Goal: Information Seeking & Learning: Learn about a topic

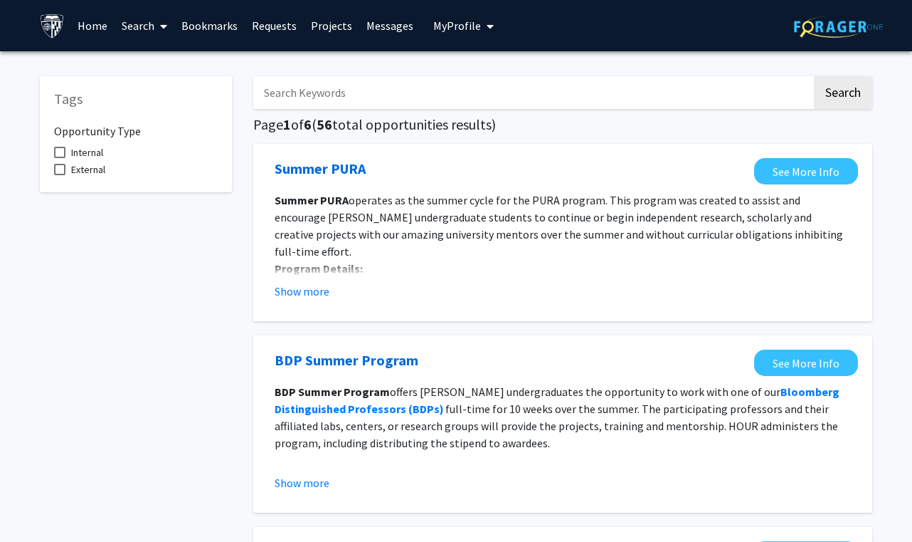
click at [80, 153] on span "Internal" at bounding box center [87, 152] width 32 height 17
click at [60, 158] on input "Internal" at bounding box center [59, 158] width 1 height 1
checkbox input "true"
click at [90, 167] on span "External" at bounding box center [88, 169] width 34 height 17
click at [60, 175] on input "External" at bounding box center [59, 175] width 1 height 1
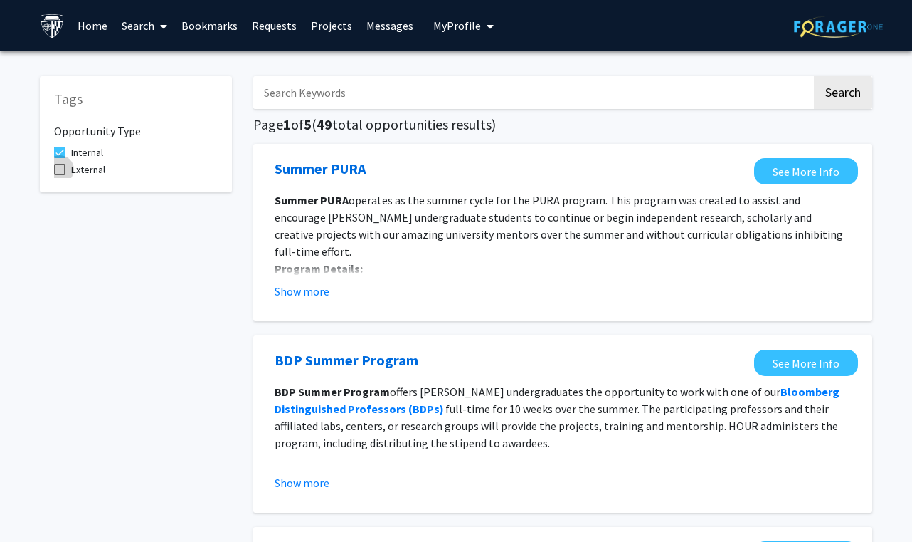
checkbox input "true"
click at [382, 90] on input "Search Keywords" at bounding box center [532, 92] width 559 height 33
type input "graduate"
click at [843, 95] on button "Search" at bounding box center [843, 92] width 58 height 33
click at [310, 293] on button "Show more" at bounding box center [302, 291] width 55 height 17
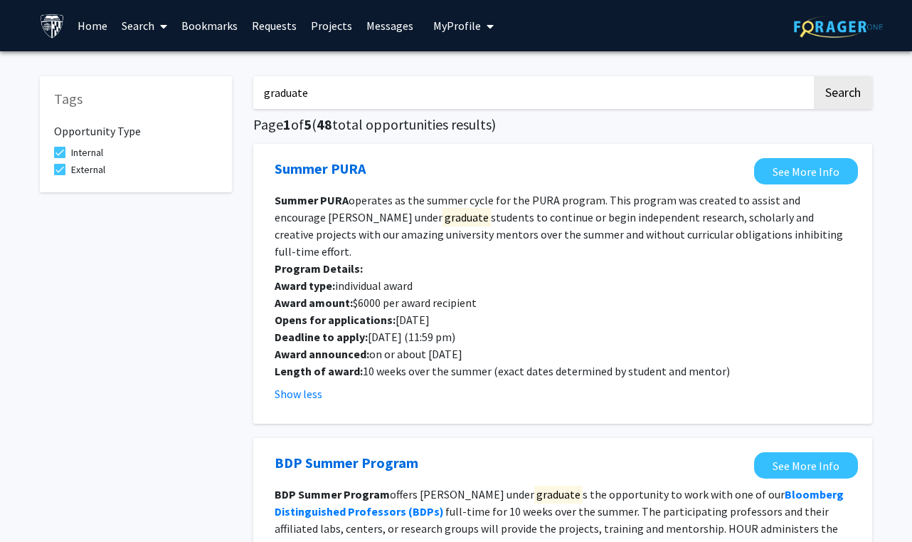
click at [149, 28] on link "Search" at bounding box center [145, 26] width 60 height 50
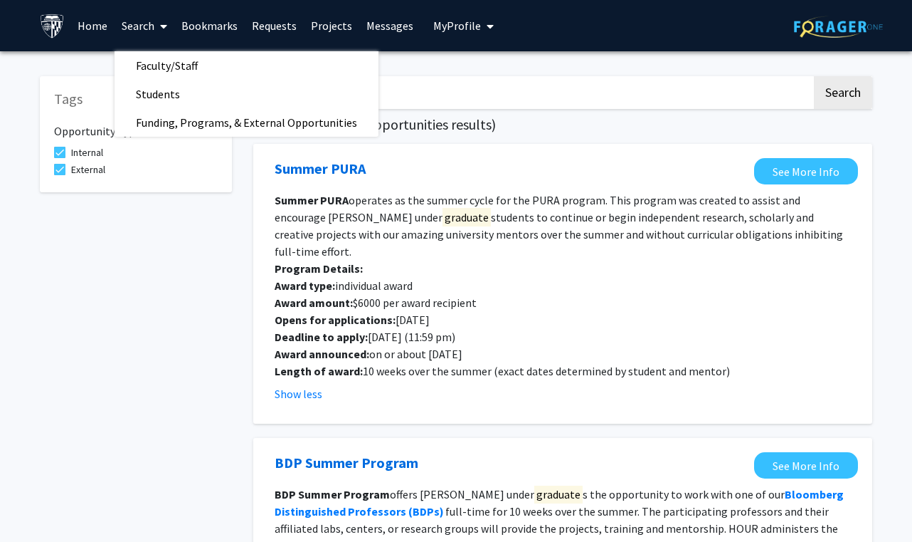
click at [325, 26] on link "Projects" at bounding box center [332, 26] width 56 height 50
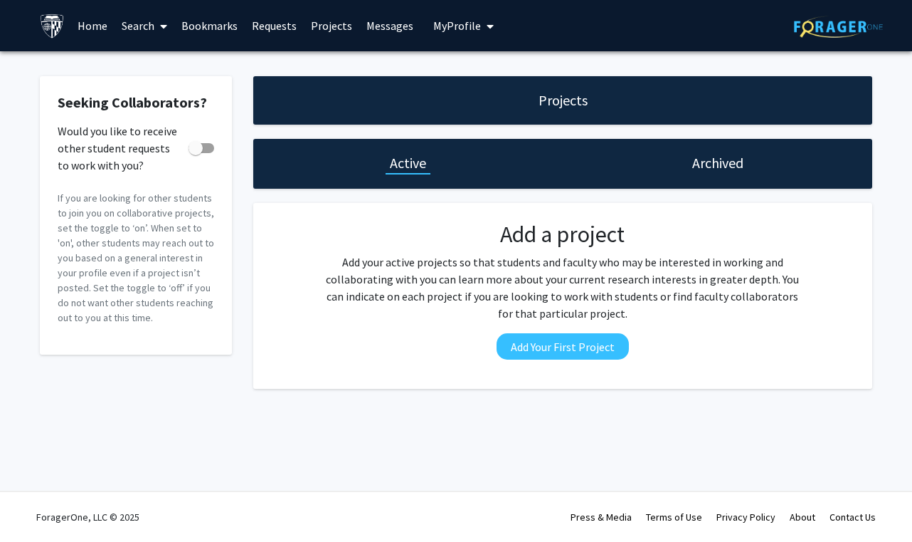
click at [151, 26] on link "Search" at bounding box center [145, 26] width 60 height 50
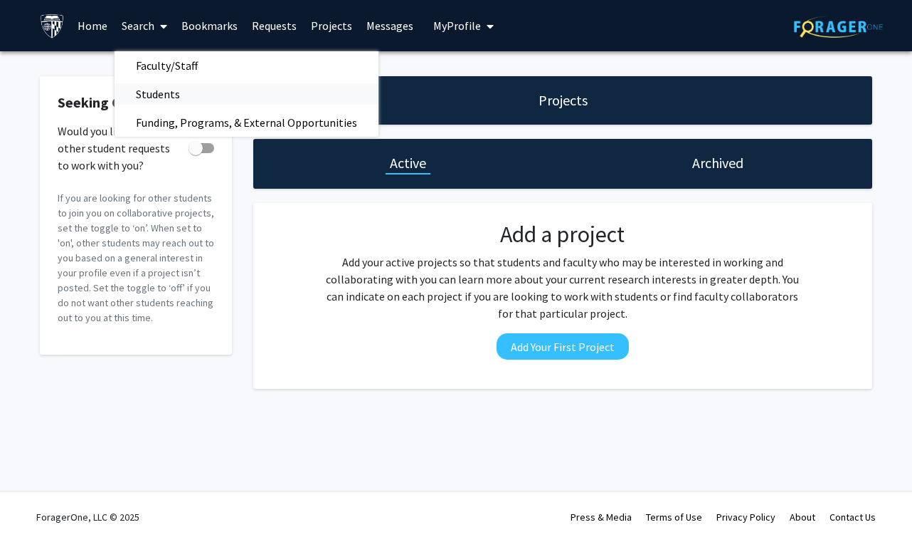
click at [149, 93] on span "Students" at bounding box center [158, 94] width 87 height 28
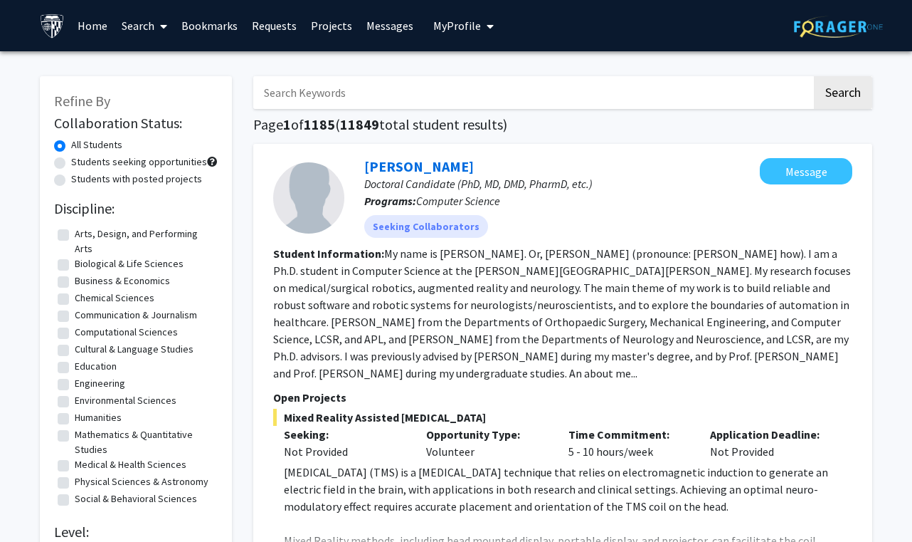
click at [156, 26] on span at bounding box center [160, 26] width 13 height 50
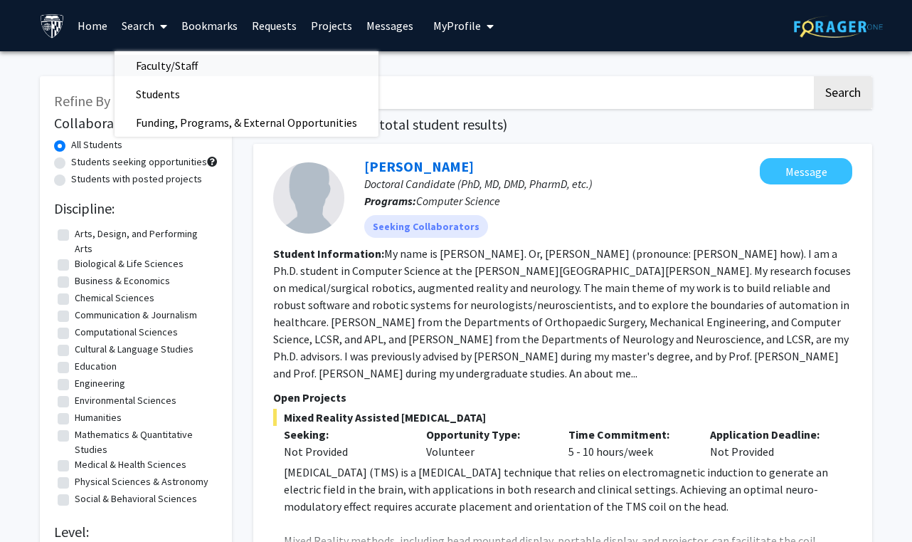
click at [150, 73] on span "Faculty/Staff" at bounding box center [167, 65] width 105 height 28
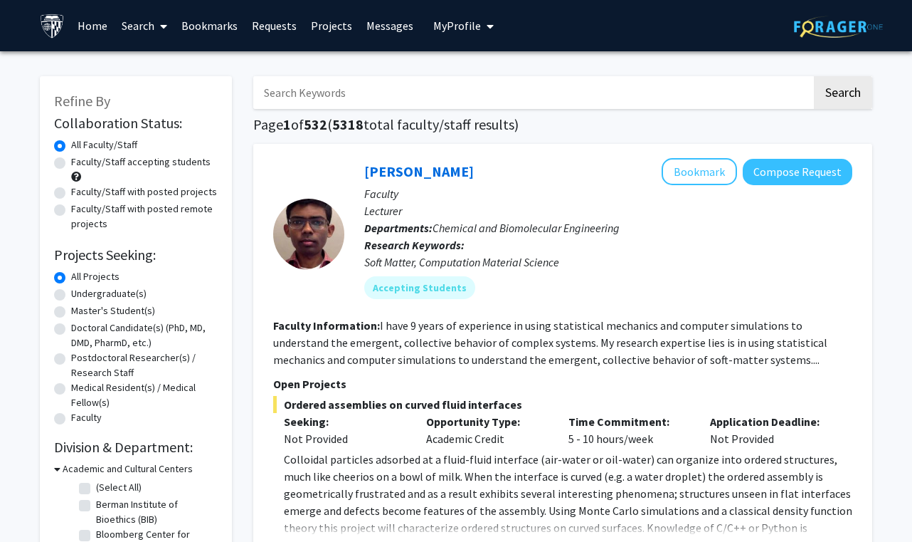
click at [103, 164] on label "Faculty/Staff accepting students" at bounding box center [140, 161] width 139 height 15
click at [80, 164] on input "Faculty/Staff accepting students" at bounding box center [75, 158] width 9 height 9
radio input "true"
click at [85, 312] on label "Master's Student(s)" at bounding box center [113, 310] width 84 height 15
click at [80, 312] on input "Master's Student(s)" at bounding box center [75, 307] width 9 height 9
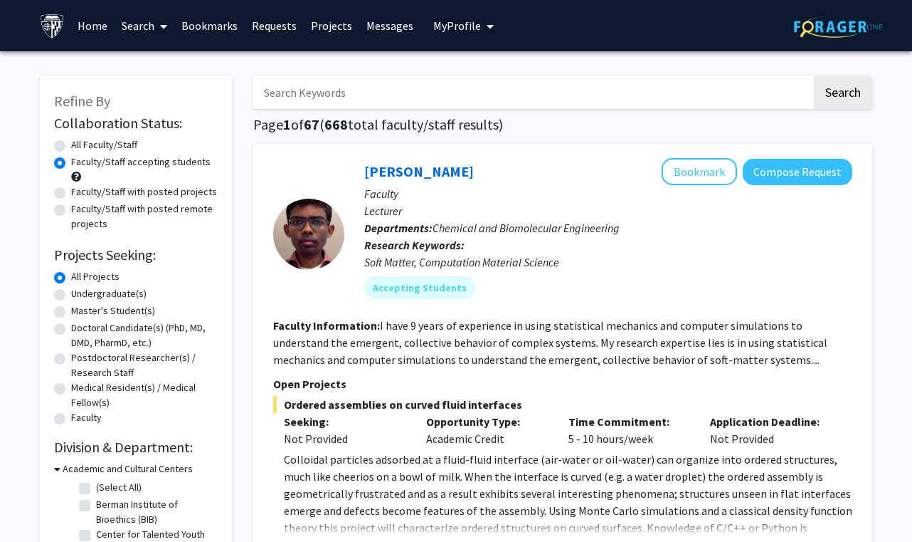
radio input "true"
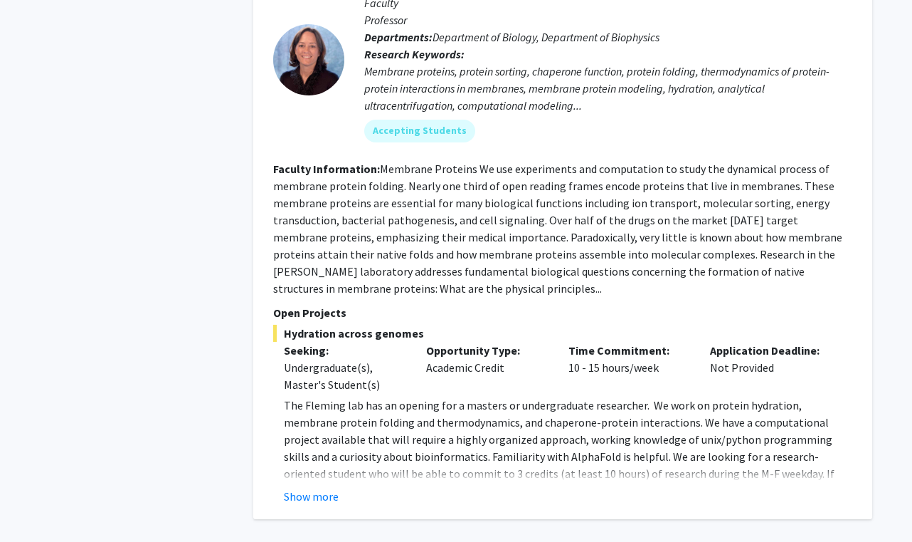
scroll to position [6477, 0]
